Goal: Task Accomplishment & Management: Use online tool/utility

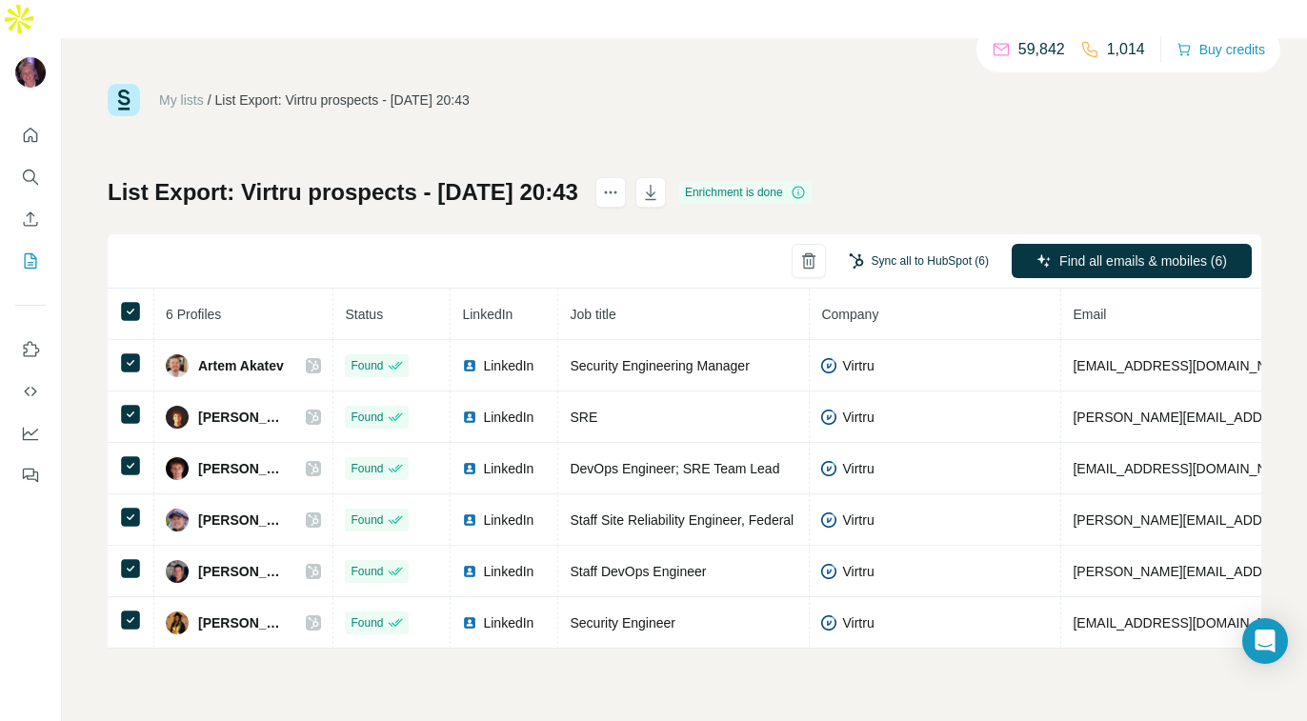
click at [894, 247] on button "Sync all to HubSpot (6)" at bounding box center [919, 261] width 167 height 29
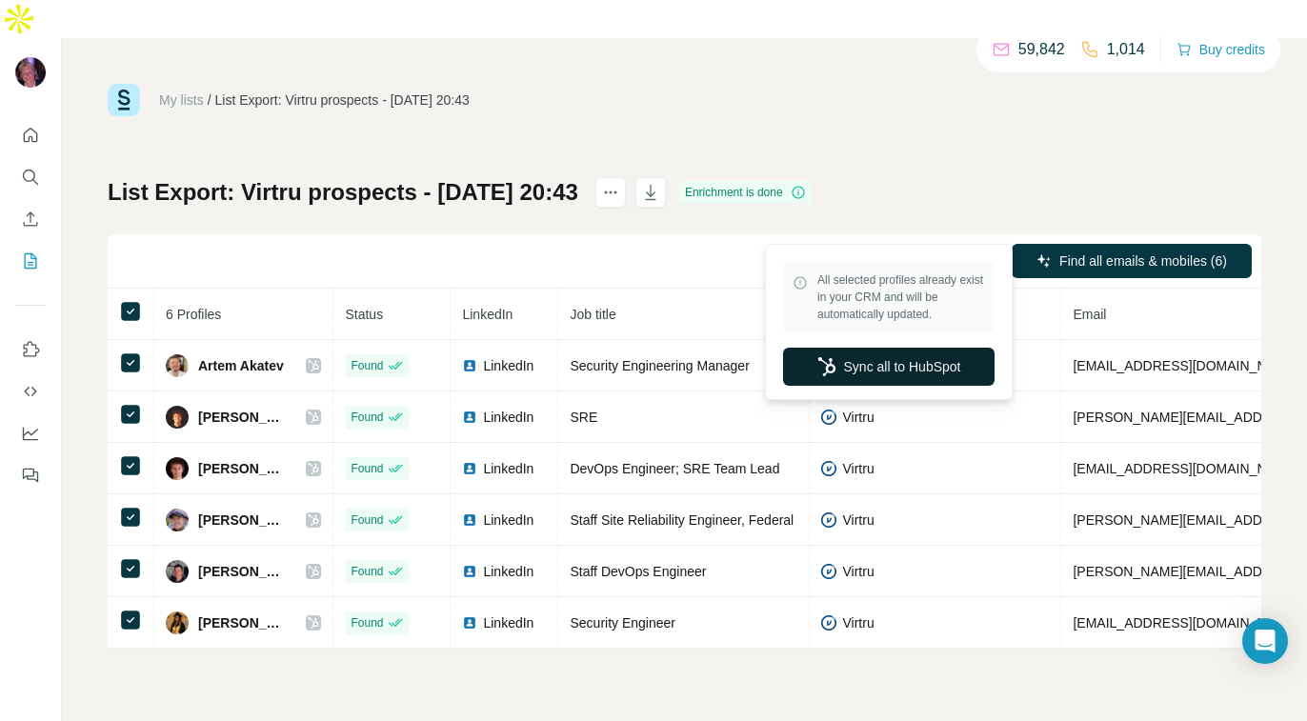
click at [892, 374] on button "Sync all to HubSpot" at bounding box center [889, 367] width 212 height 38
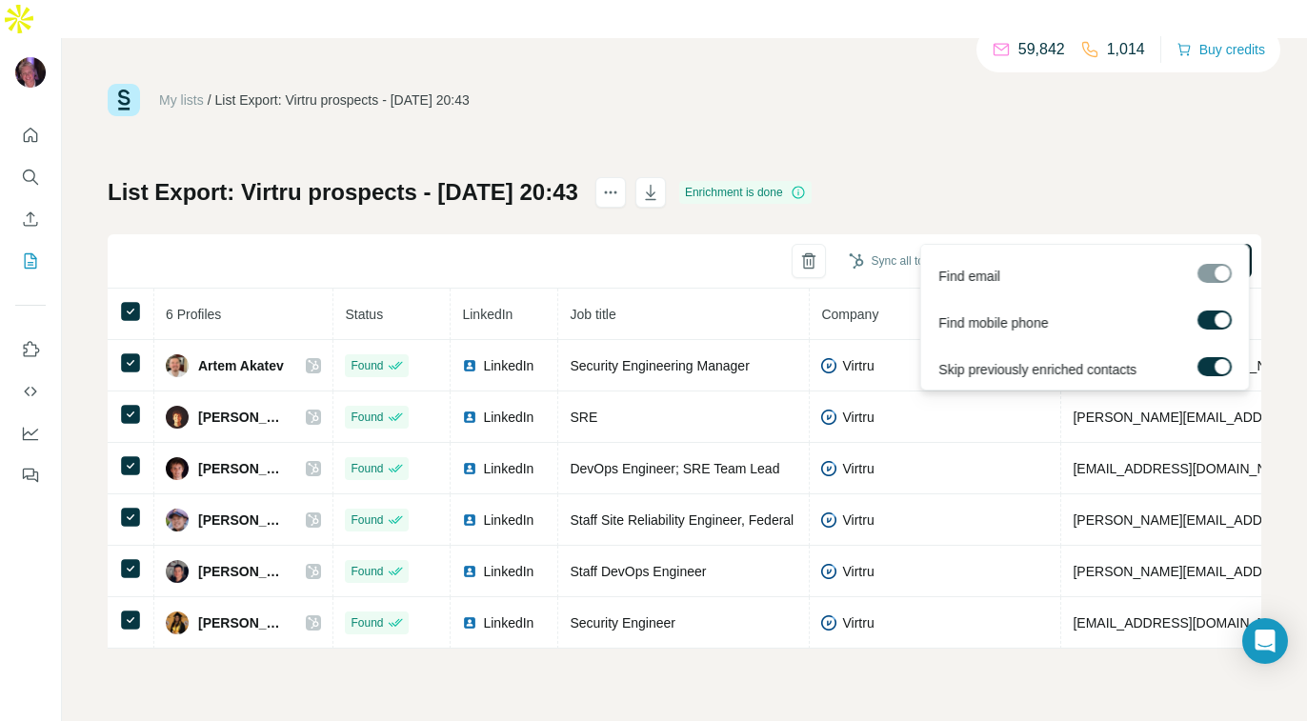
click at [1067, 252] on span "Find all emails & mobiles (6)" at bounding box center [1144, 261] width 168 height 19
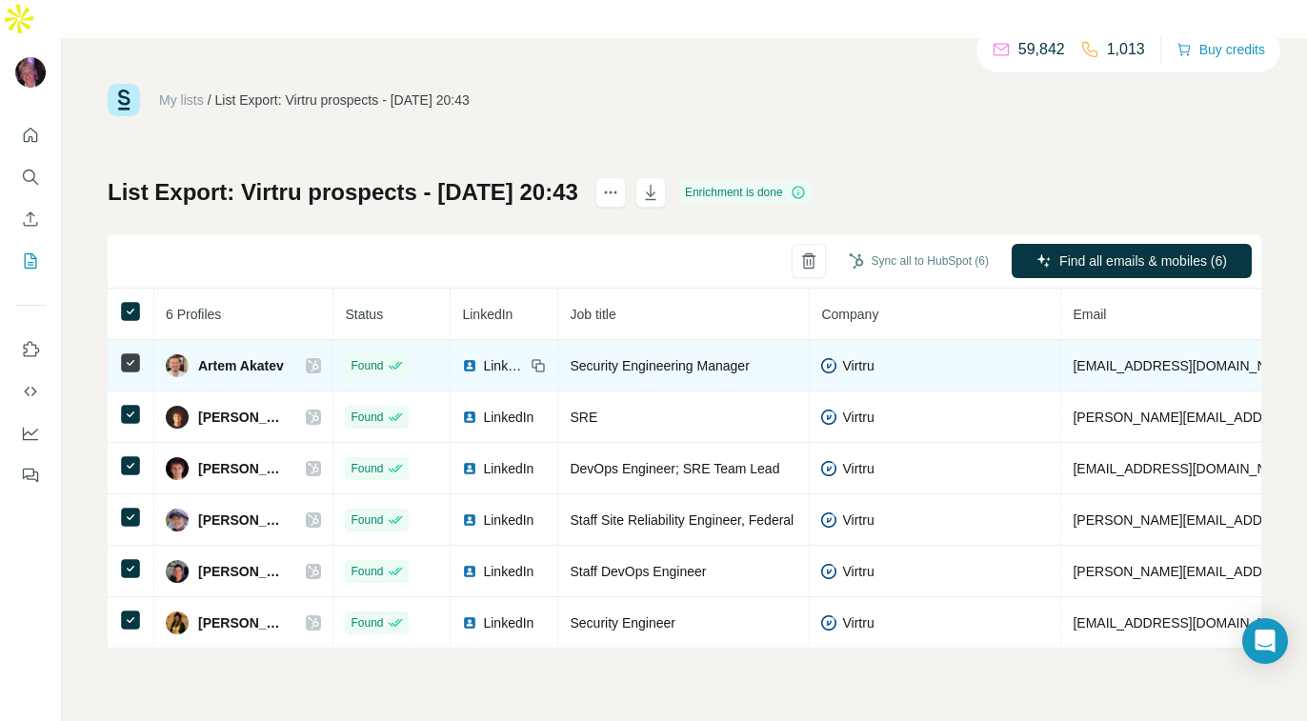
click at [308, 358] on icon at bounding box center [313, 365] width 11 height 15
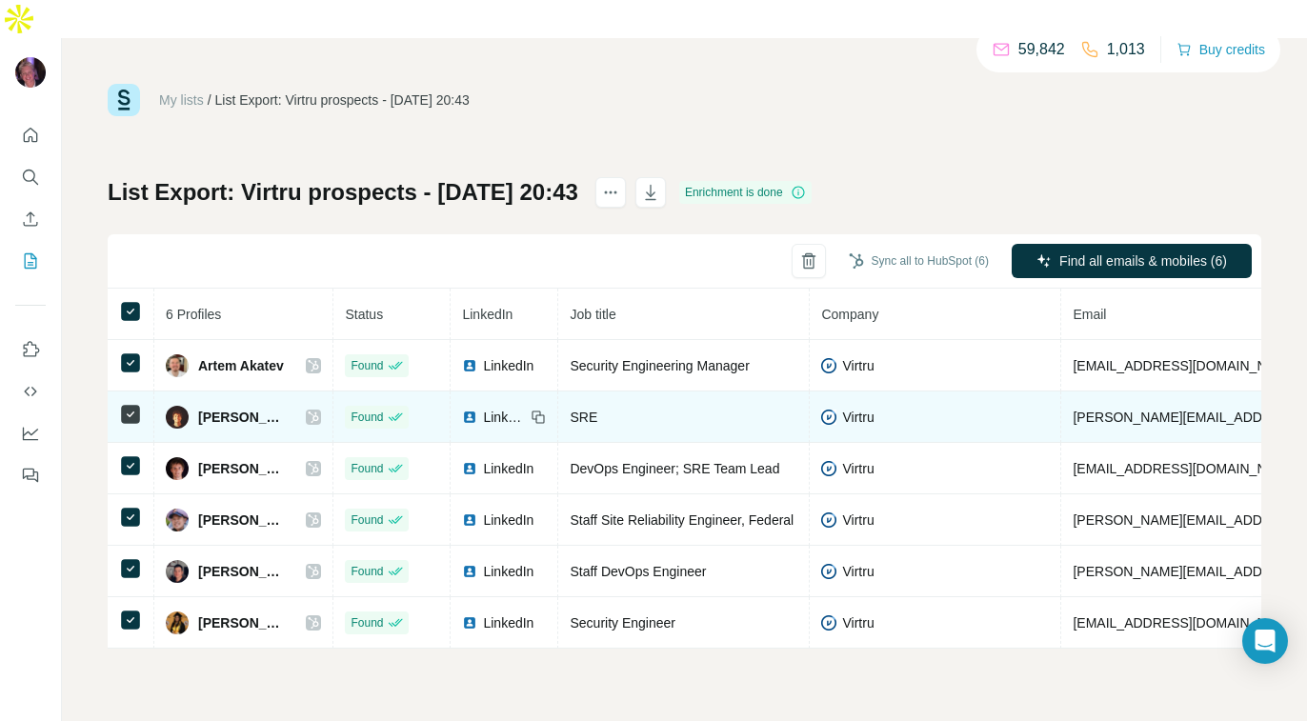
click at [309, 412] on icon at bounding box center [314, 417] width 10 height 11
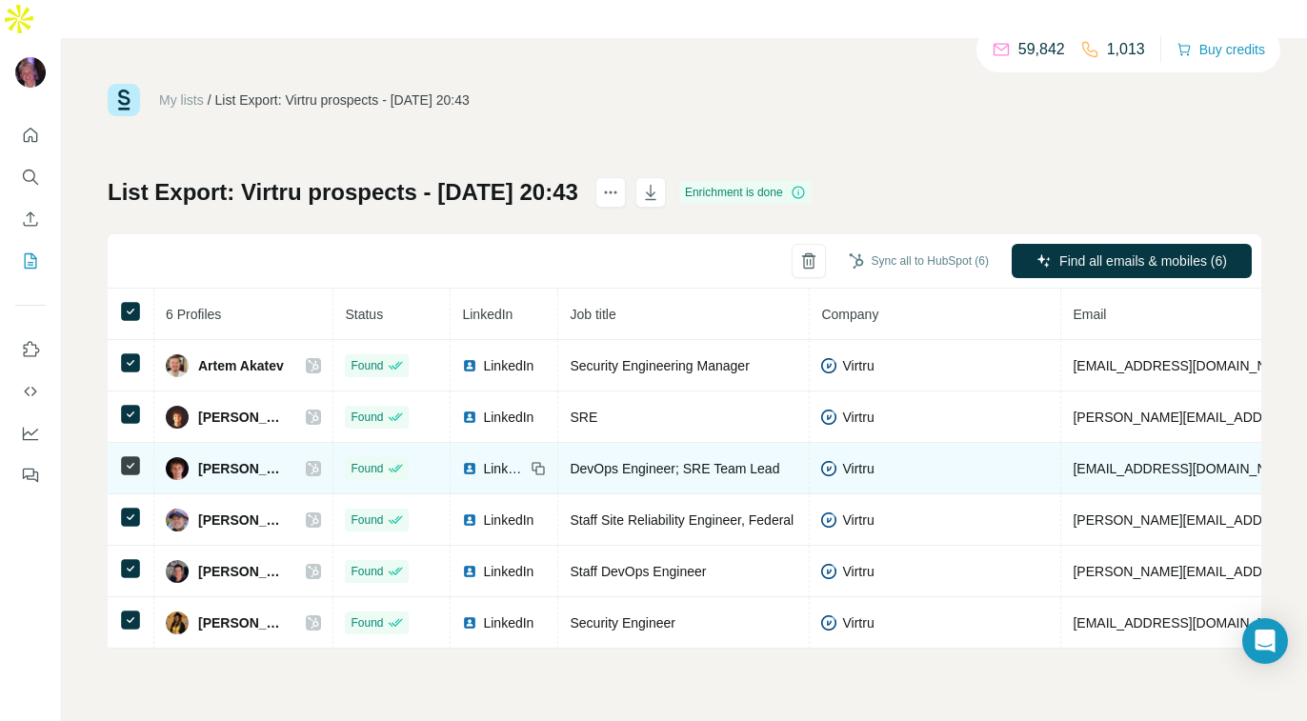
click at [308, 461] on icon at bounding box center [313, 468] width 11 height 15
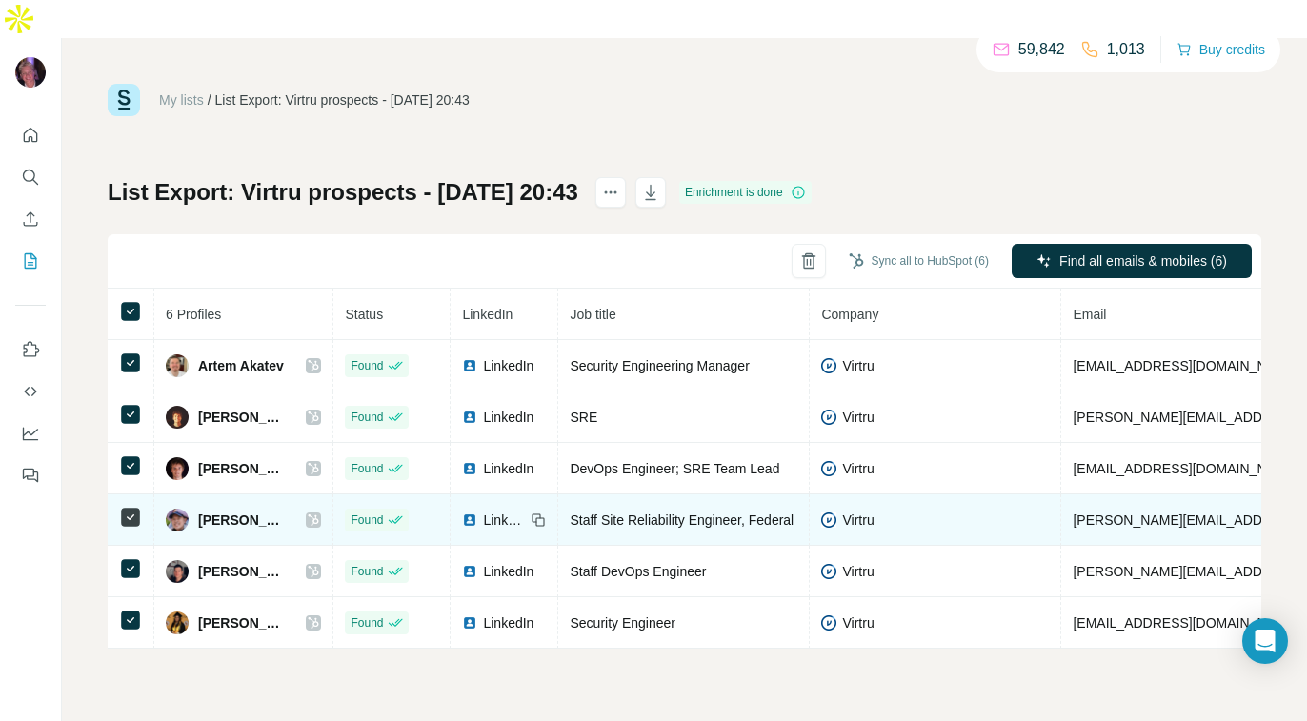
click at [308, 513] on icon at bounding box center [313, 520] width 11 height 15
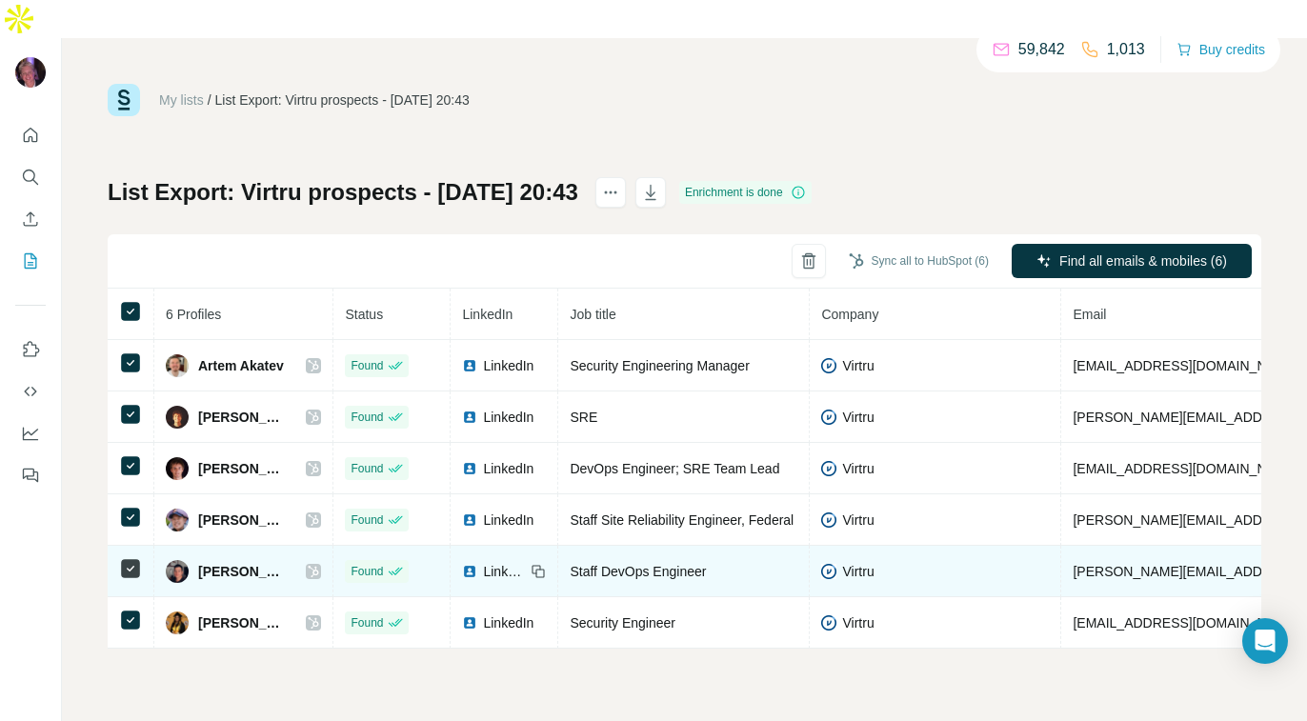
click at [308, 564] on icon at bounding box center [313, 571] width 11 height 15
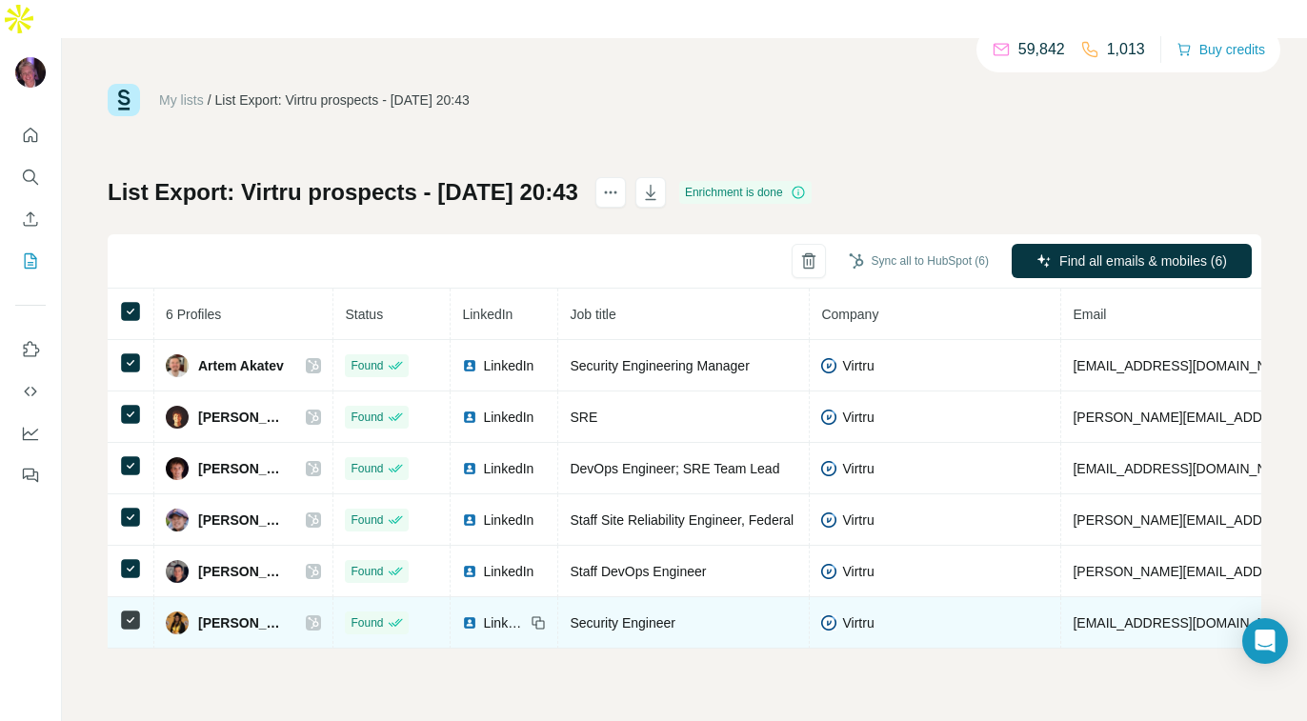
click at [308, 616] on icon at bounding box center [313, 623] width 11 height 15
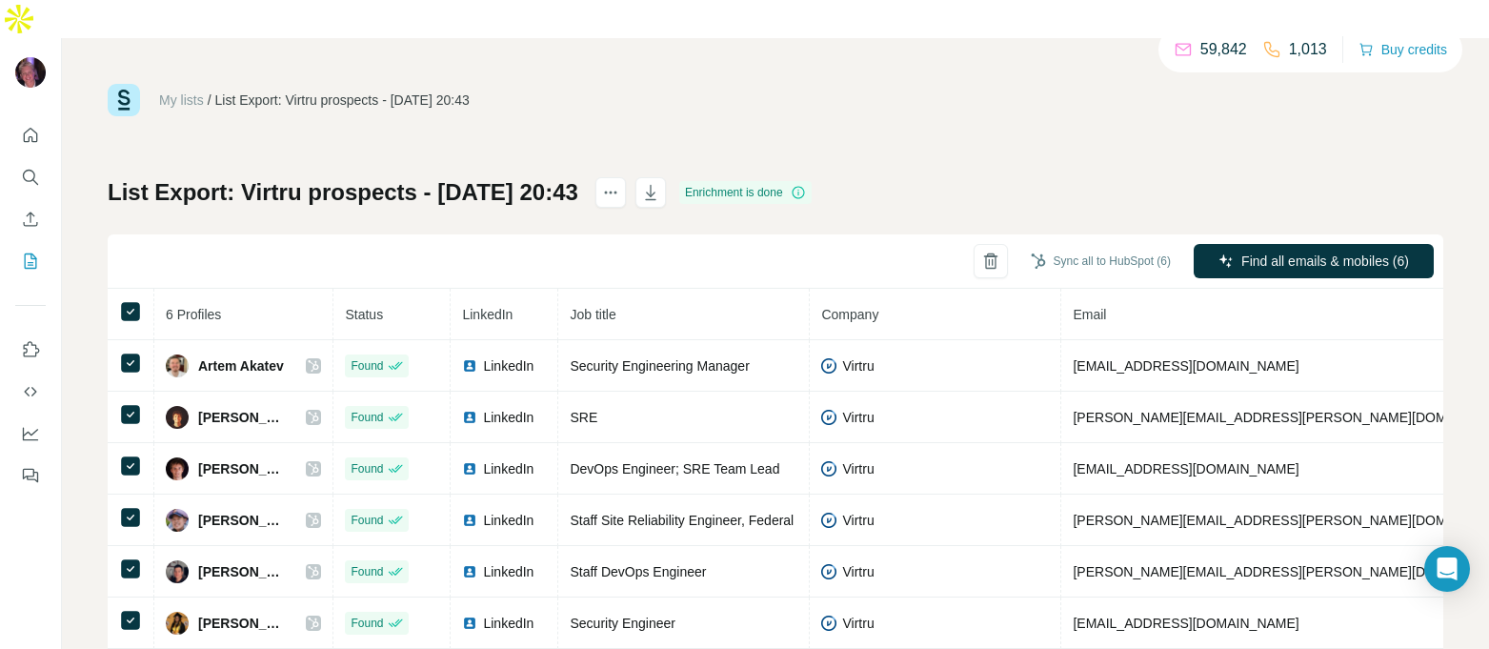
drag, startPoint x: 765, startPoint y: 640, endPoint x: 775, endPoint y: 681, distance: 42.1
click at [775, 681] on html "My lists / List Export: Virtru prospects - [DATE] 20:43 59,842 1,013 Buy credit…" at bounding box center [744, 343] width 1489 height 687
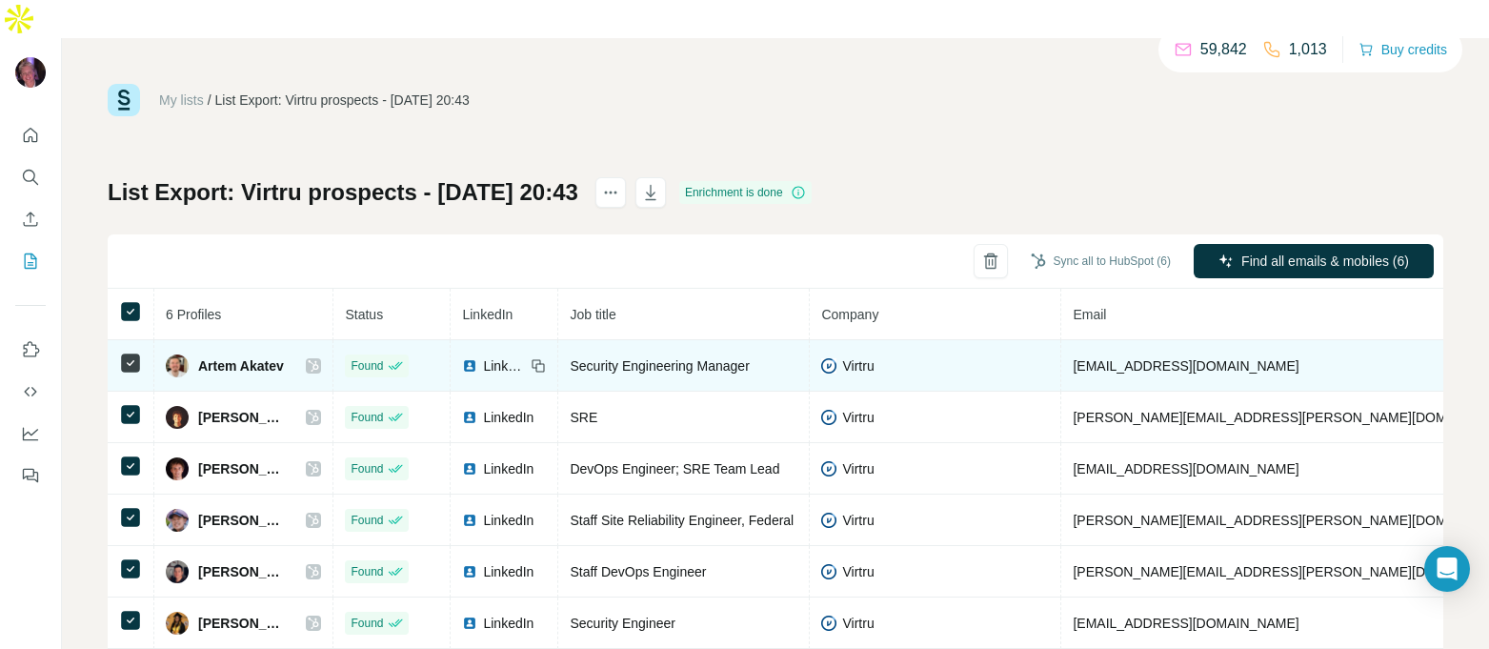
click at [308, 358] on icon at bounding box center [313, 365] width 11 height 15
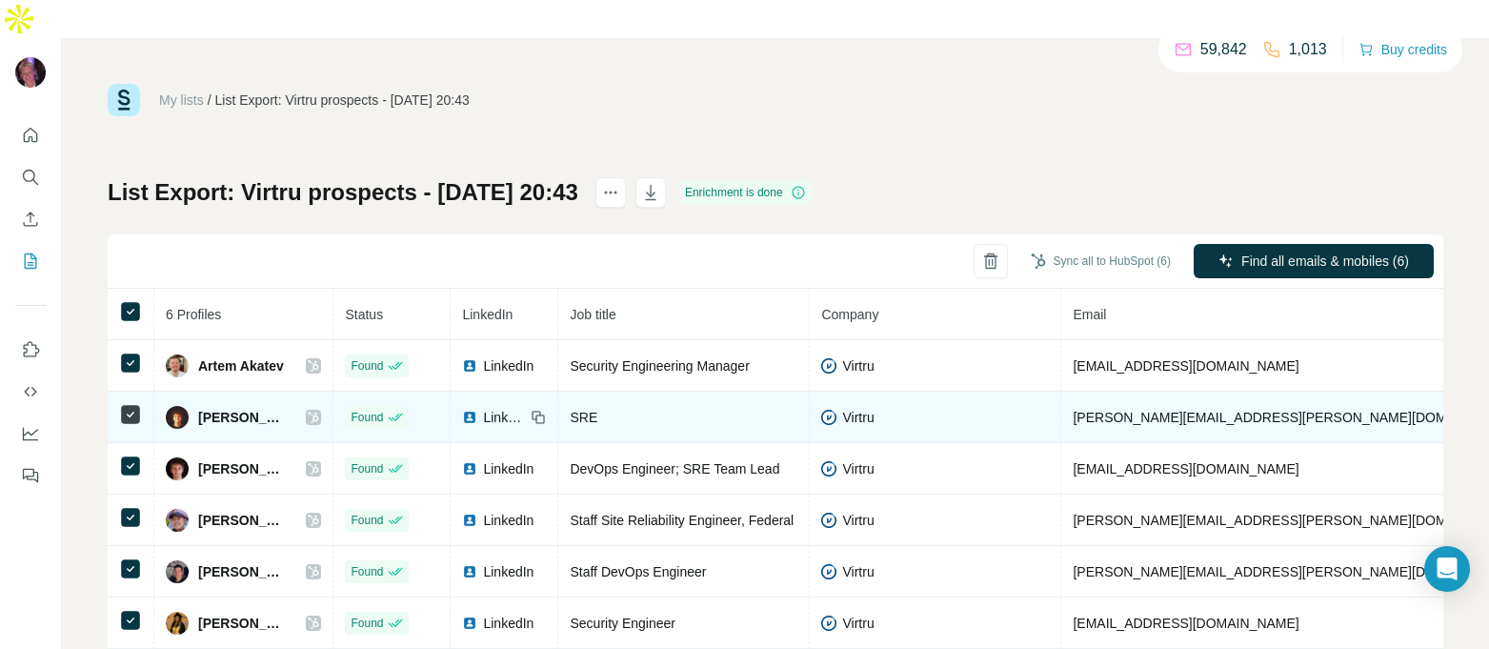
click at [294, 406] on div "[PERSON_NAME]" at bounding box center [243, 417] width 155 height 23
click at [308, 410] on icon at bounding box center [313, 417] width 11 height 15
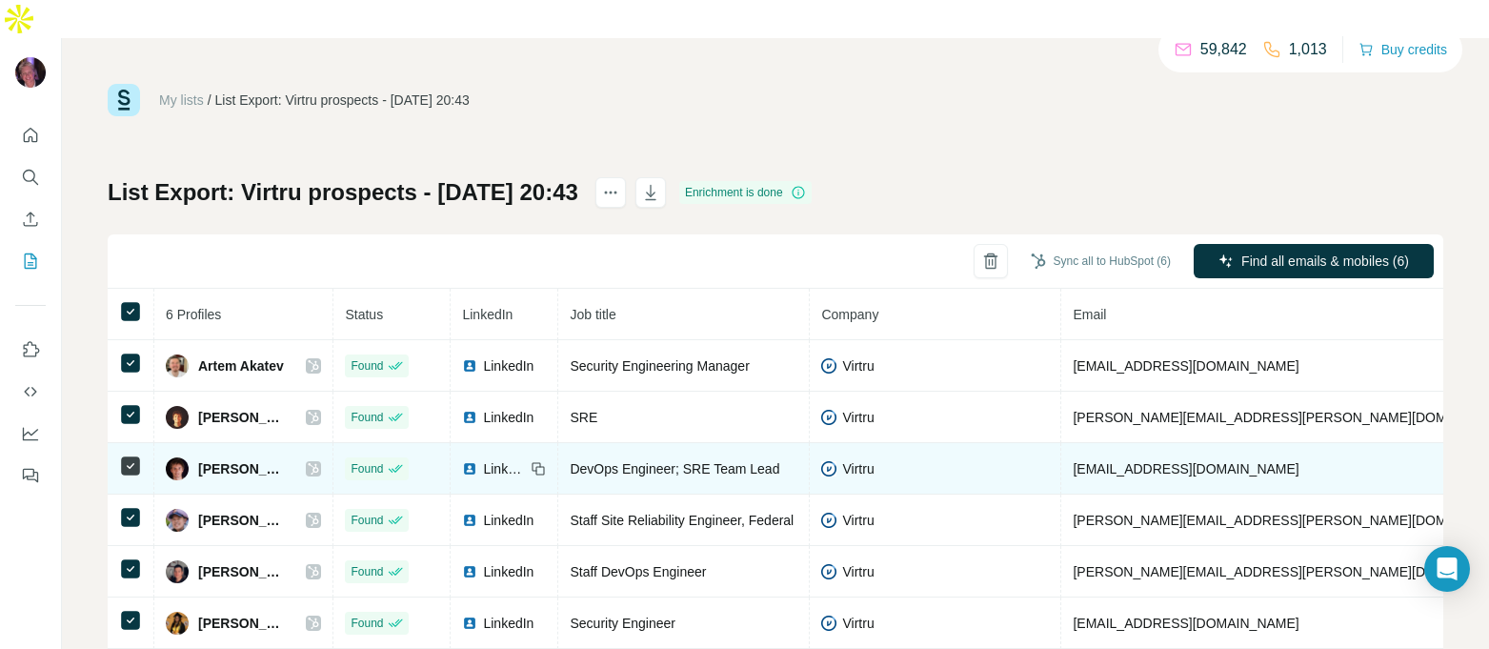
click at [308, 461] on icon at bounding box center [313, 468] width 11 height 15
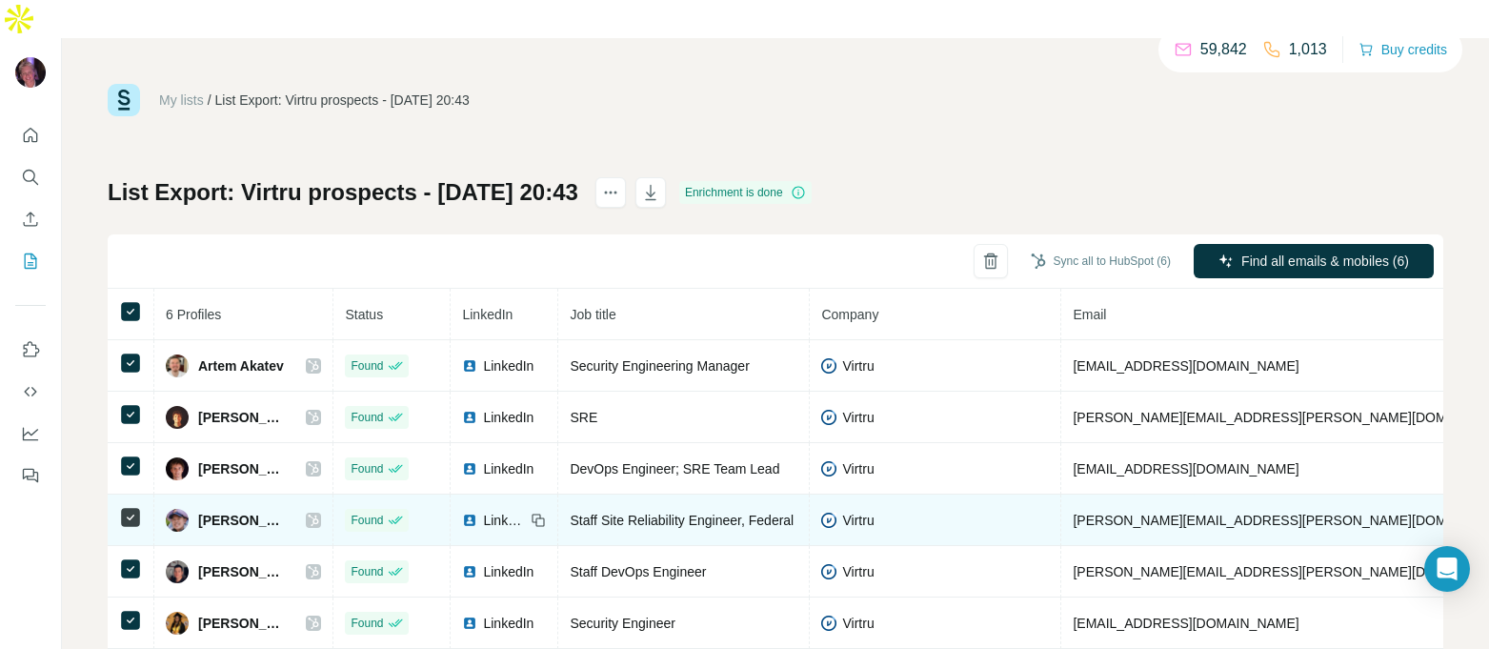
click at [309, 515] on icon at bounding box center [314, 520] width 10 height 11
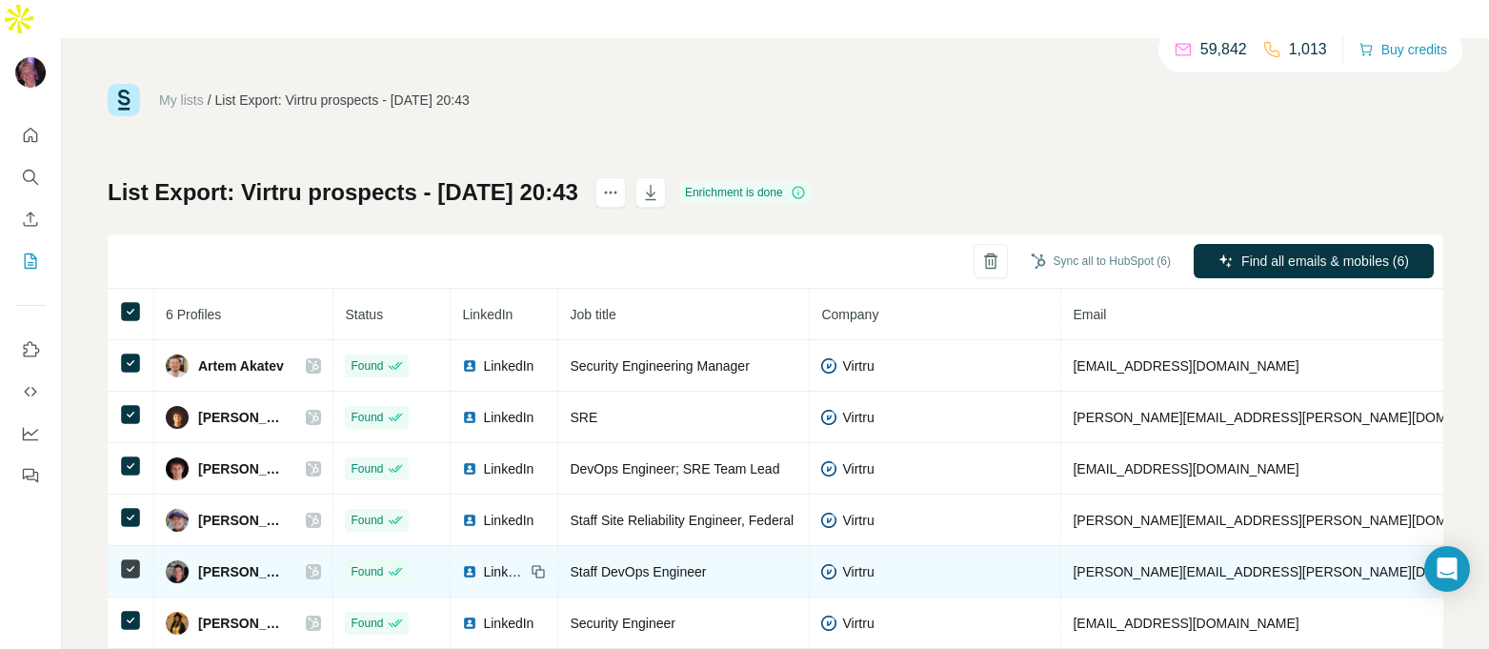
click at [309, 566] on icon at bounding box center [314, 571] width 10 height 11
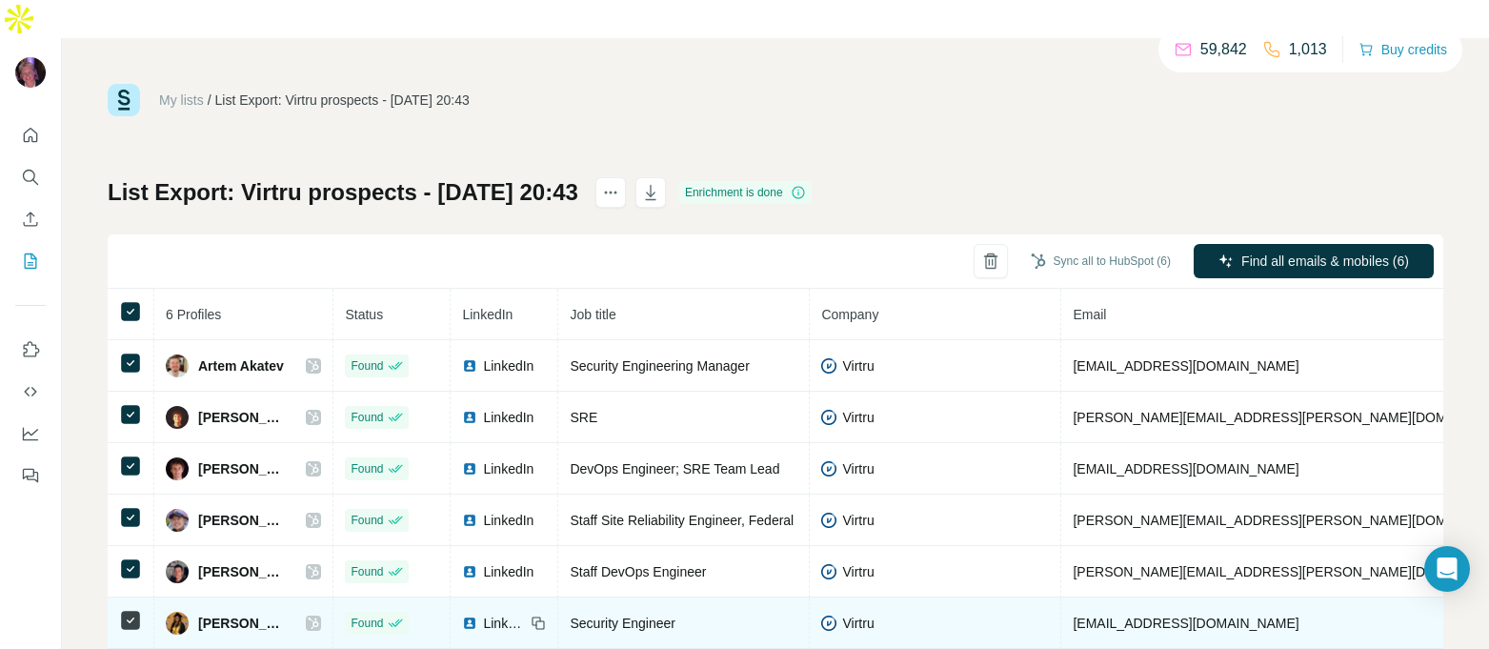
click at [309, 618] on icon at bounding box center [314, 623] width 10 height 11
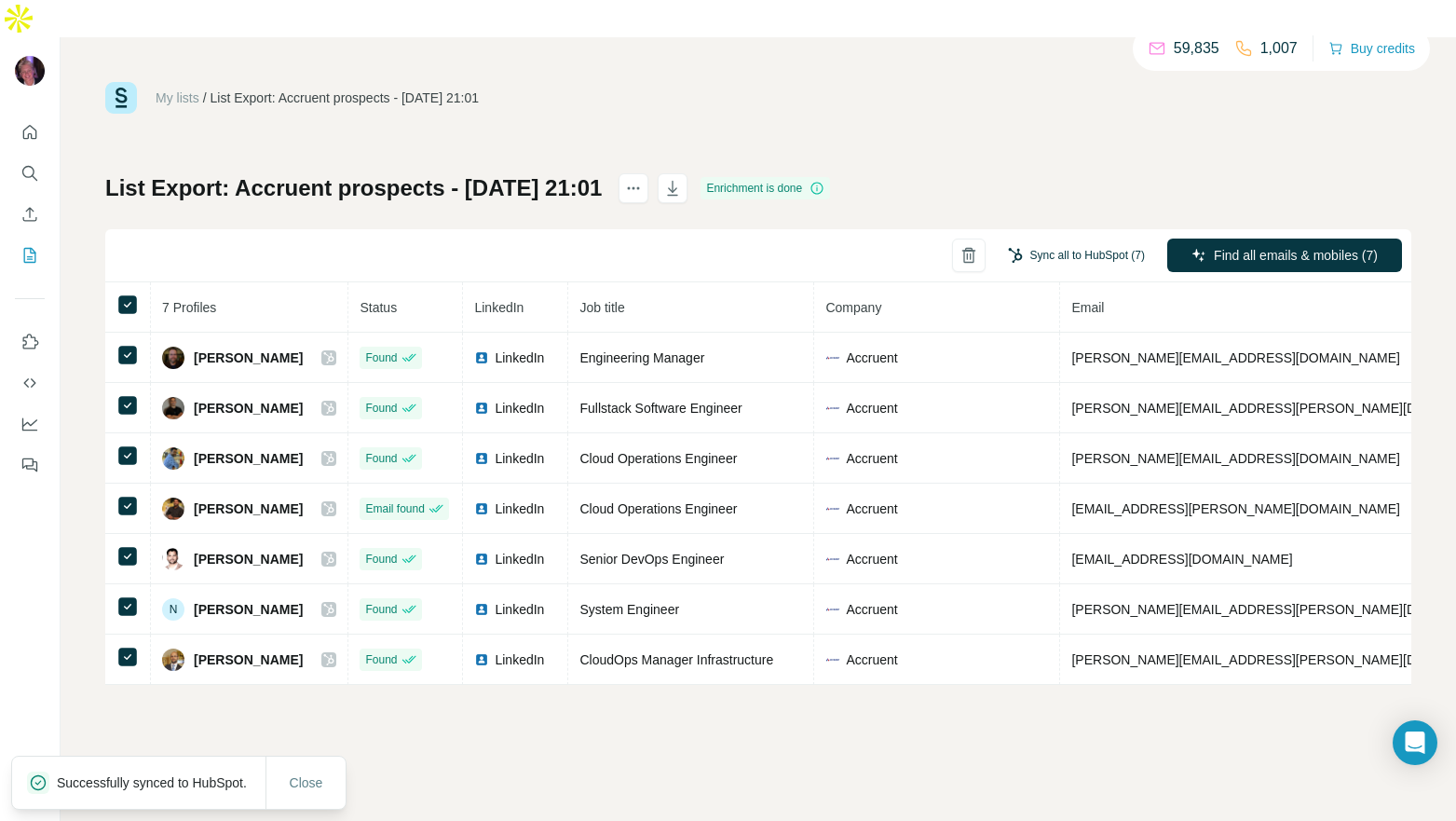
click at [1059, 241] on button "Sync all to HubSpot (7)" at bounding box center [1077, 255] width 163 height 28
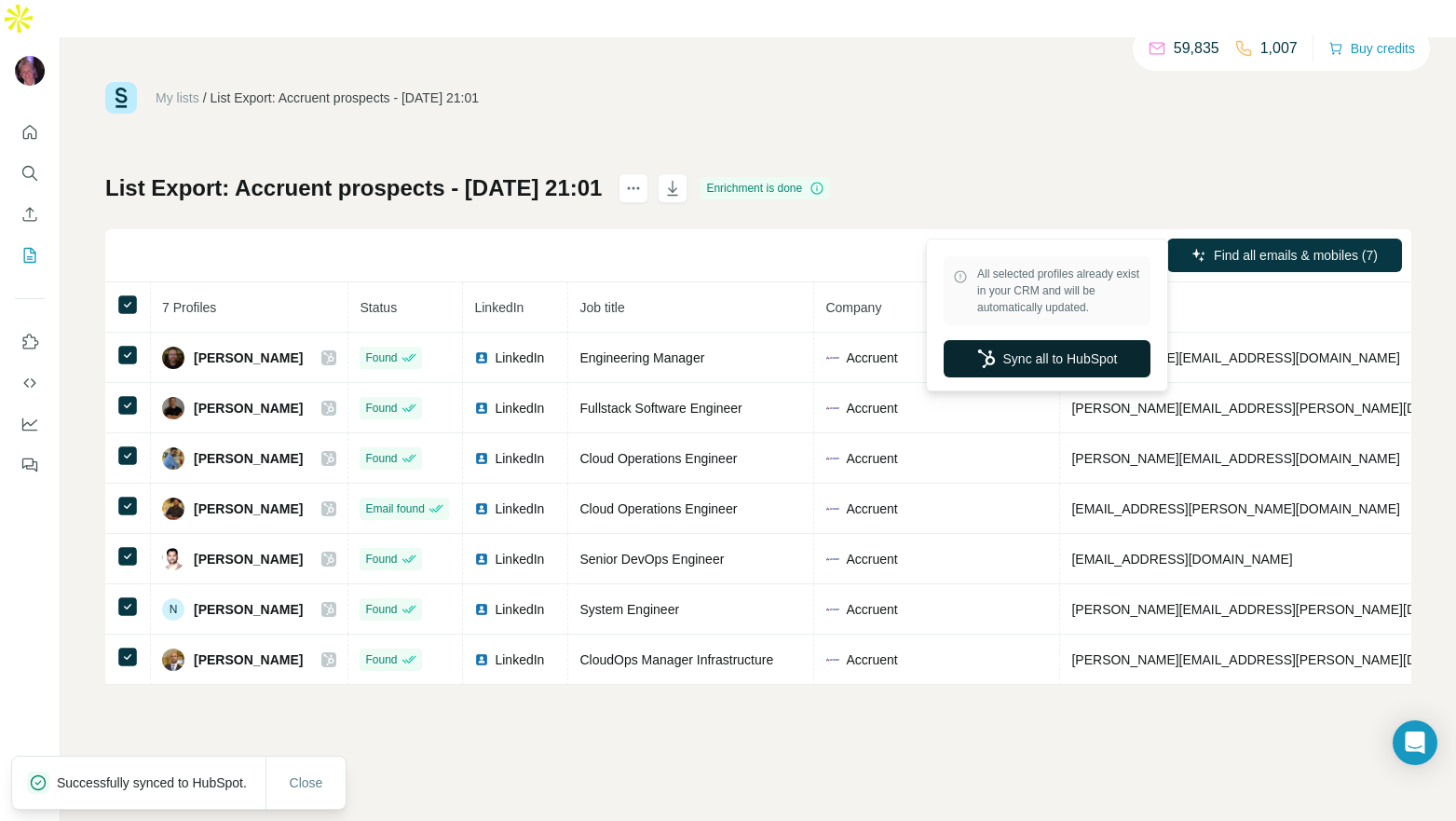
click at [1054, 369] on button "Sync all to HubSpot" at bounding box center [1047, 359] width 207 height 37
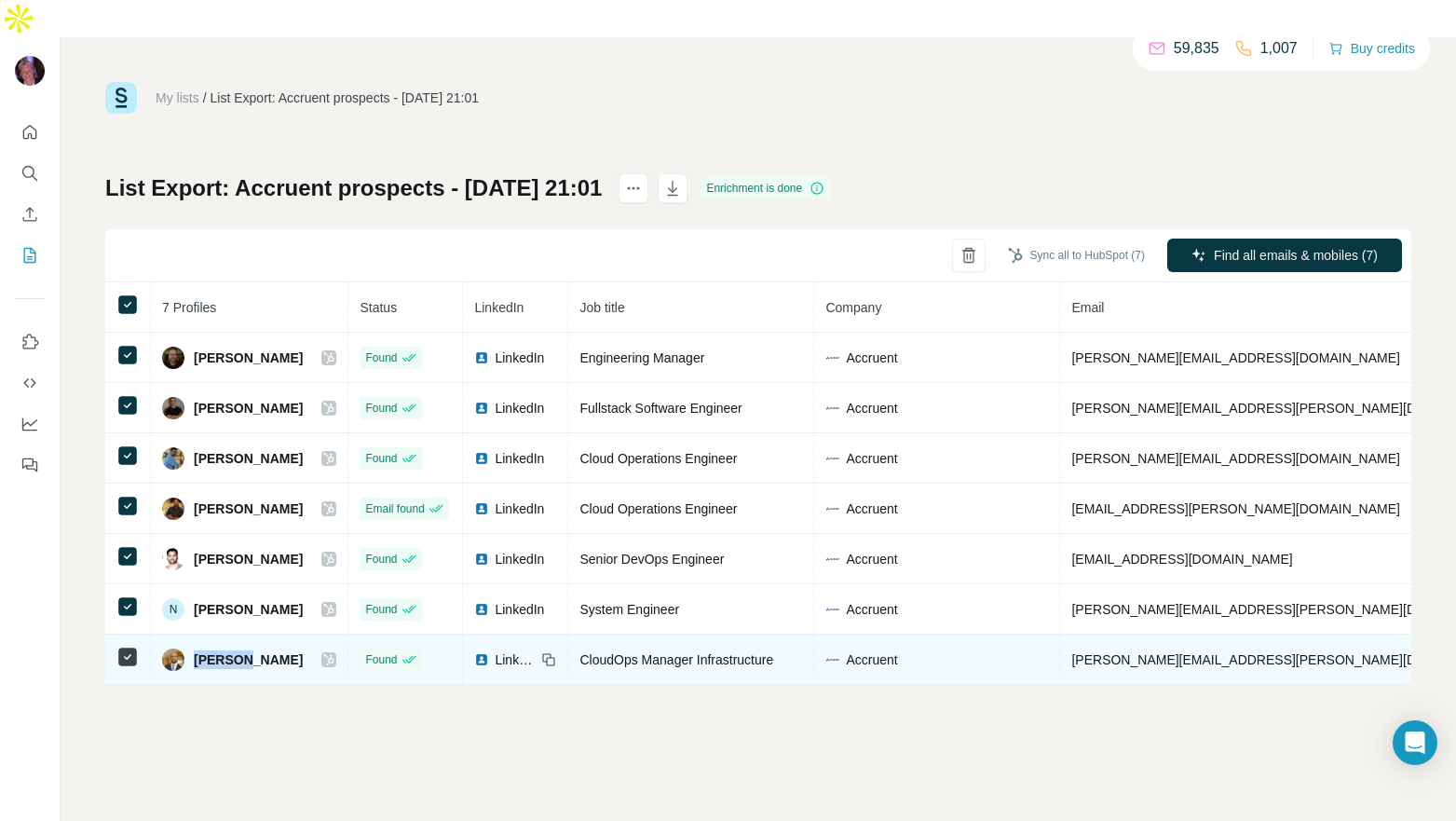
click at [204, 650] on span "William Guertin" at bounding box center [247, 659] width 109 height 19
drag, startPoint x: 195, startPoint y: 622, endPoint x: 288, endPoint y: 622, distance: 93.0
click at [289, 648] on div "William Guertin" at bounding box center [249, 659] width 174 height 22
click at [254, 650] on span "William Guertin" at bounding box center [247, 659] width 109 height 19
click at [325, 654] on icon at bounding box center [330, 659] width 10 height 11
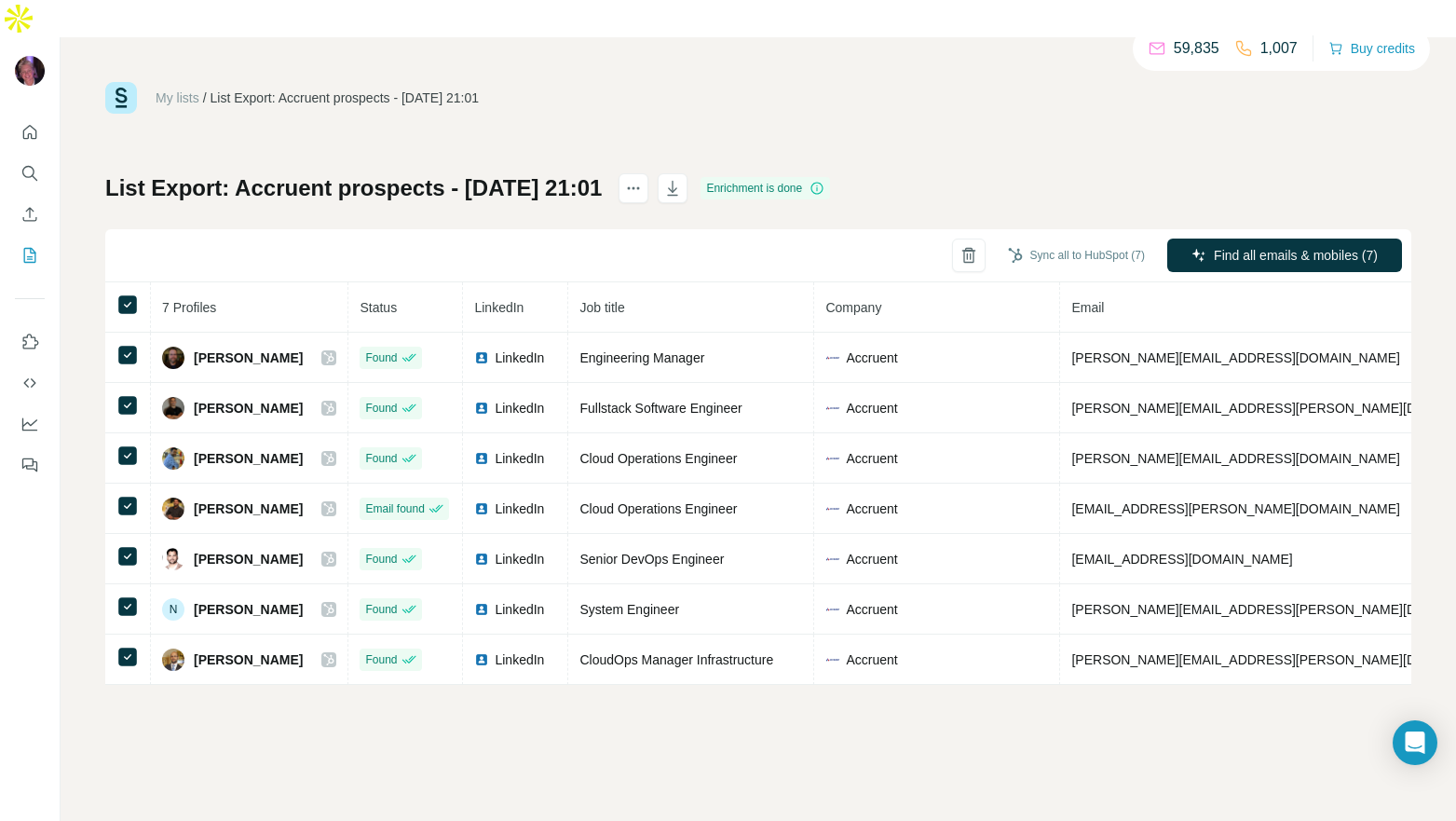
click at [710, 714] on div "My lists / List Export: Accruent prospects - 26/08/2025 21:01 59,835 1,007 Buy …" at bounding box center [759, 448] width 1396 height 821
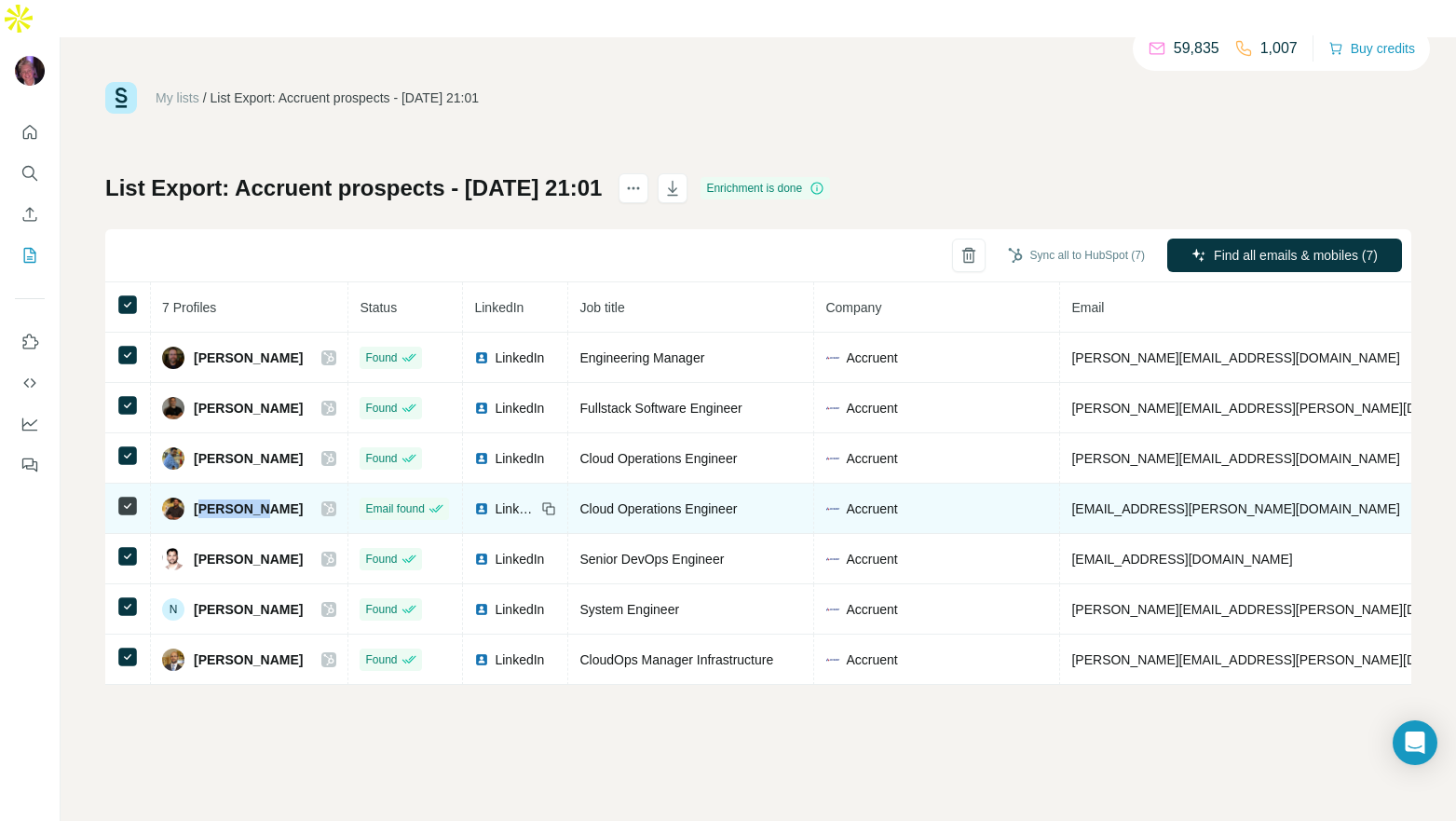
drag, startPoint x: 198, startPoint y: 474, endPoint x: 263, endPoint y: 474, distance: 65.0
click at [263, 499] on span "Jomon Joseph" at bounding box center [247, 508] width 109 height 19
click at [196, 499] on span "Jomon Joseph" at bounding box center [247, 508] width 109 height 19
drag, startPoint x: 196, startPoint y: 474, endPoint x: 280, endPoint y: 471, distance: 84.1
click at [280, 497] on div "Jomon Joseph" at bounding box center [249, 508] width 174 height 22
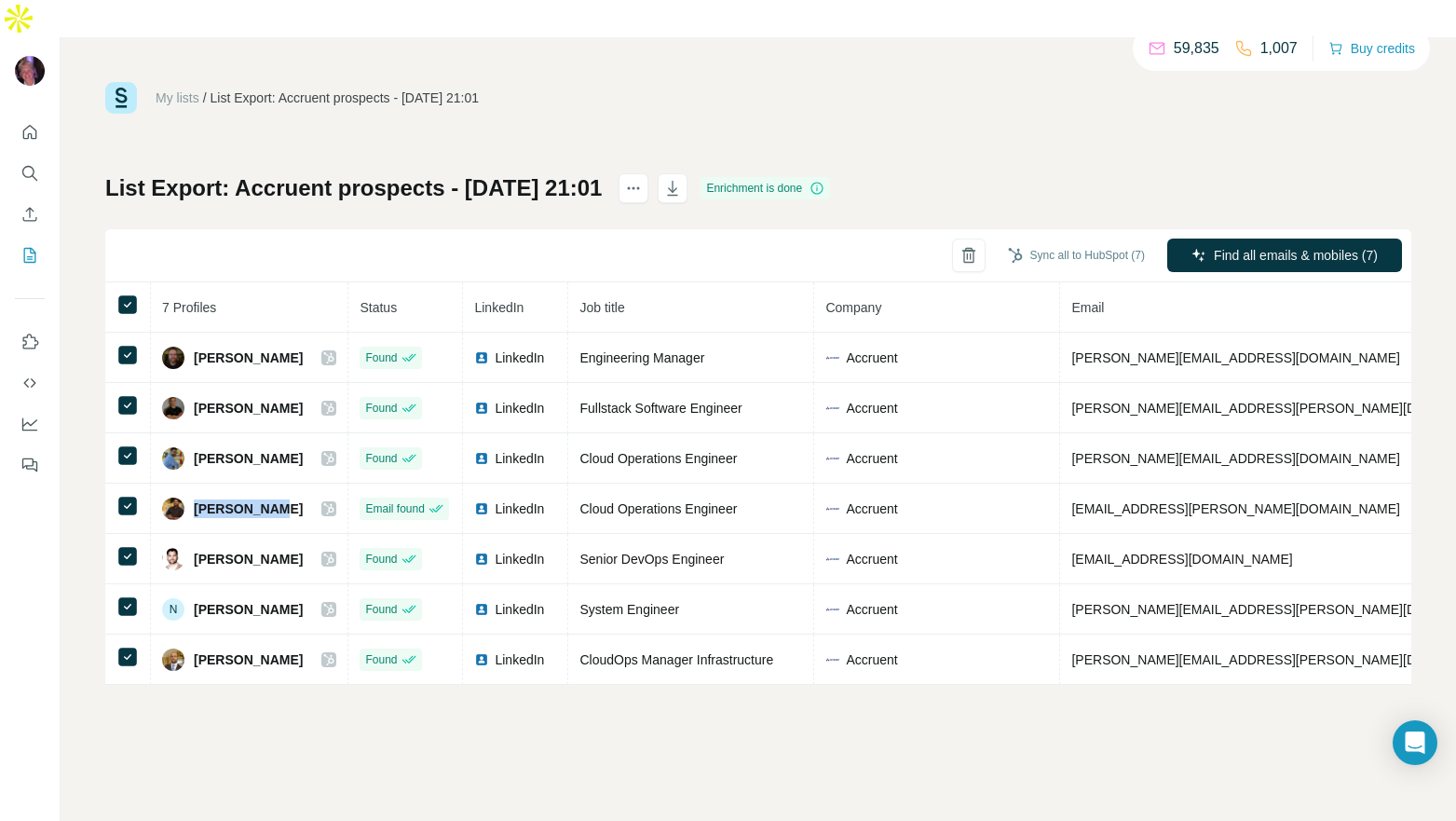
click at [420, 675] on div "My lists / List Export: Accruent prospects - 26/08/2025 21:01 59,835 1,007 Buy …" at bounding box center [759, 448] width 1396 height 821
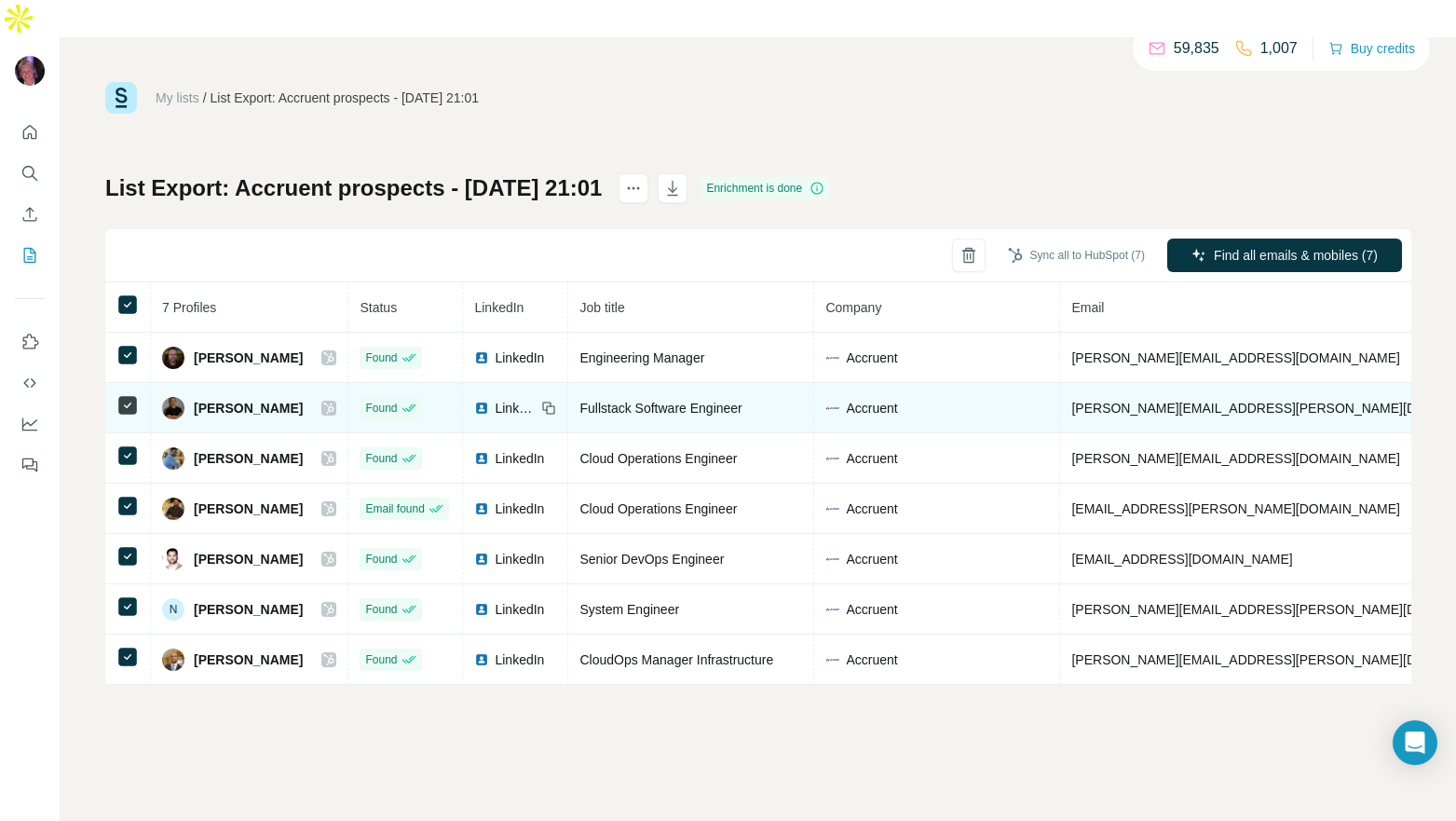
click at [324, 401] on icon at bounding box center [329, 408] width 11 height 15
